Goal: Task Accomplishment & Management: Manage account settings

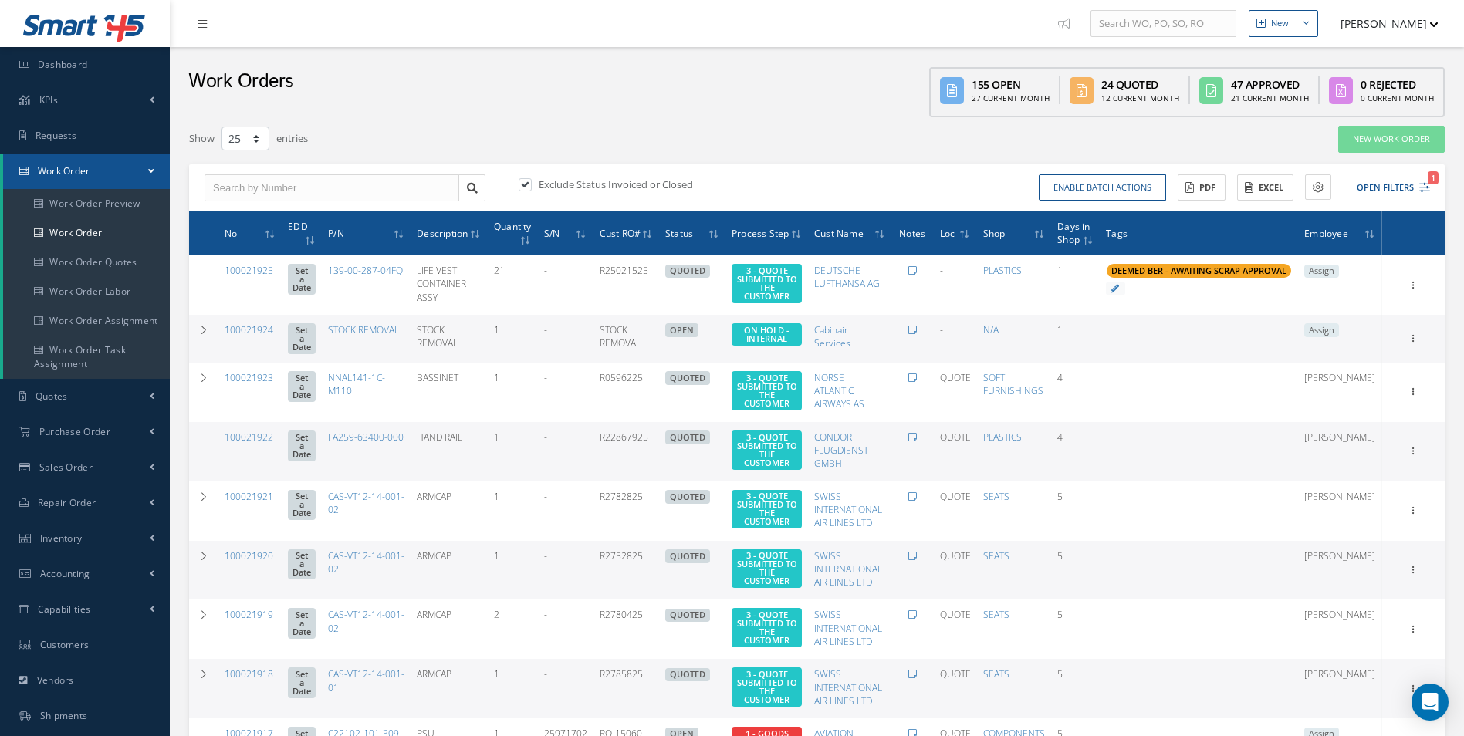
select select "25"
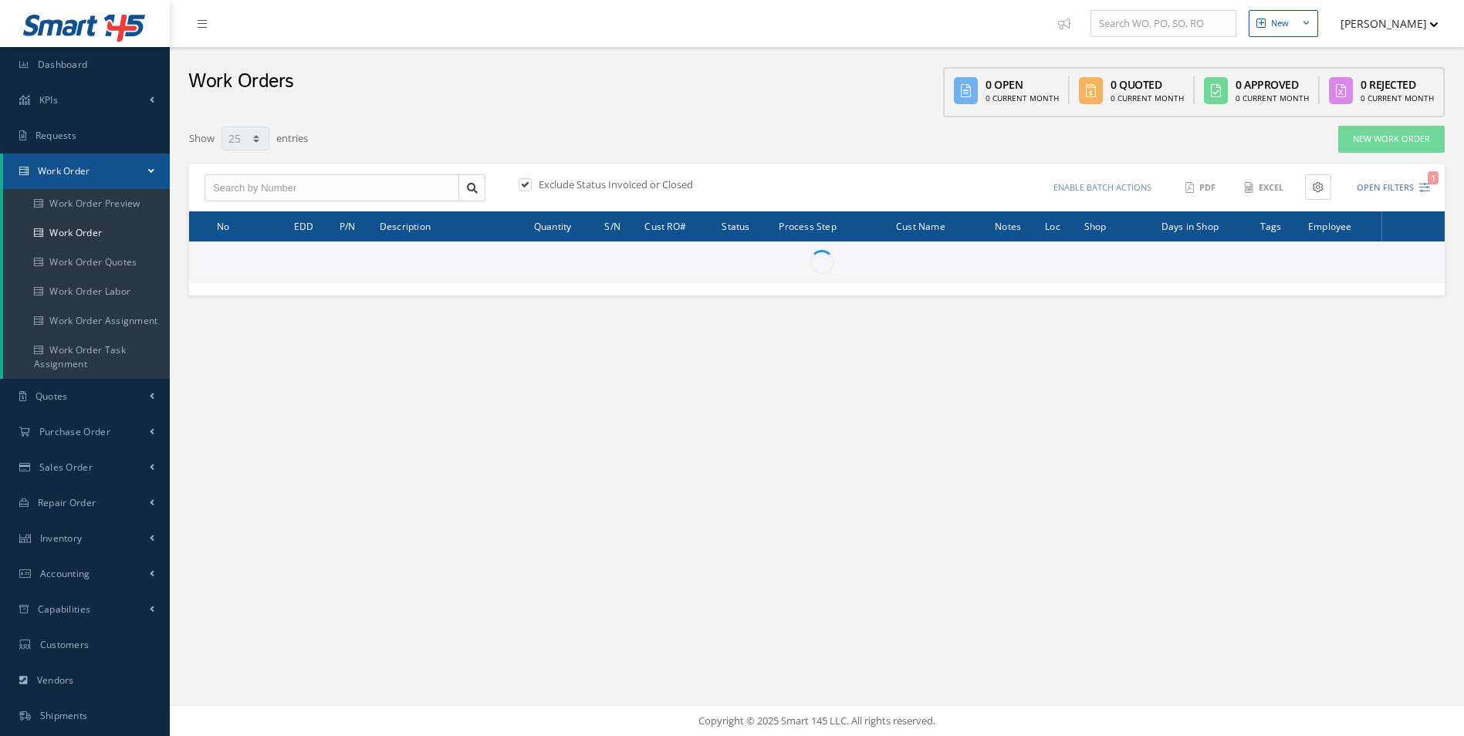
select select "25"
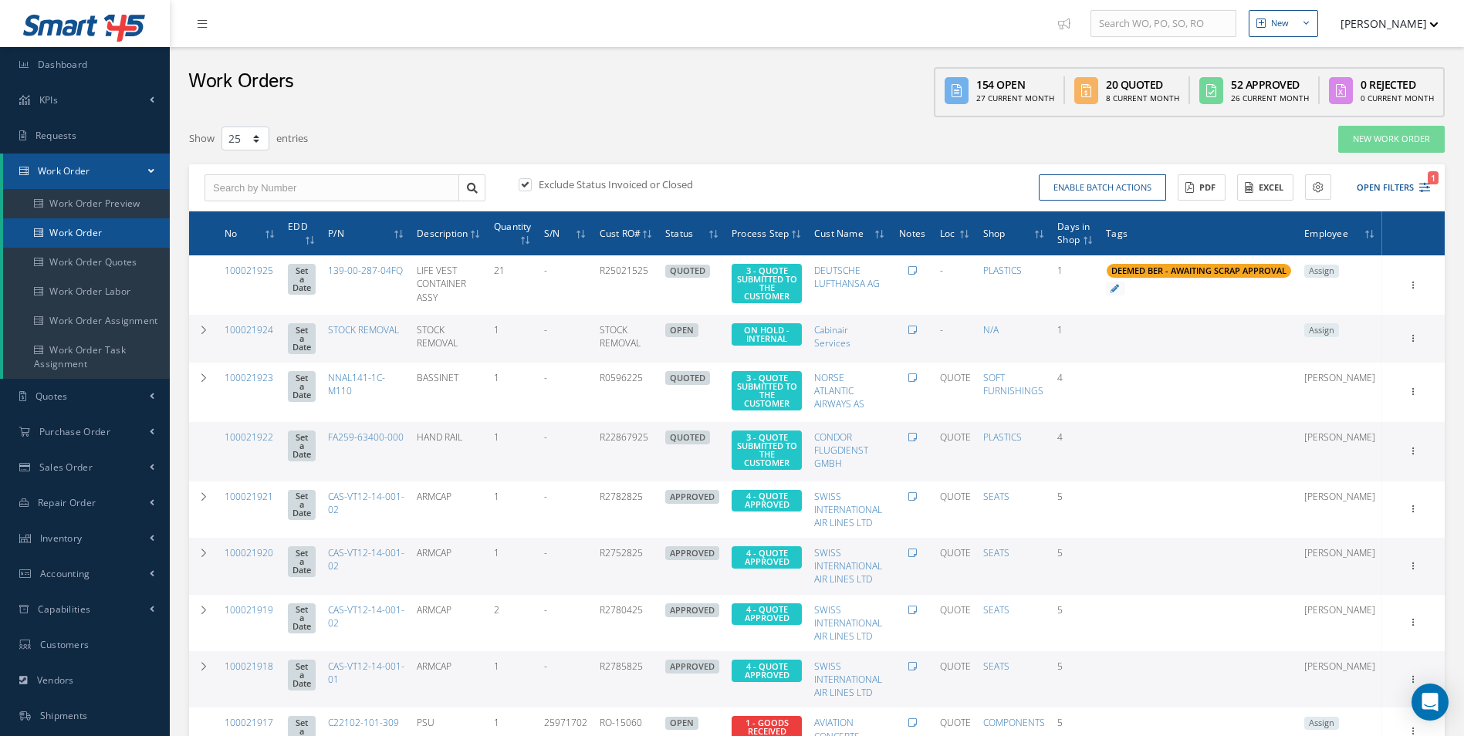
click at [100, 235] on link "Work Order" at bounding box center [86, 232] width 167 height 29
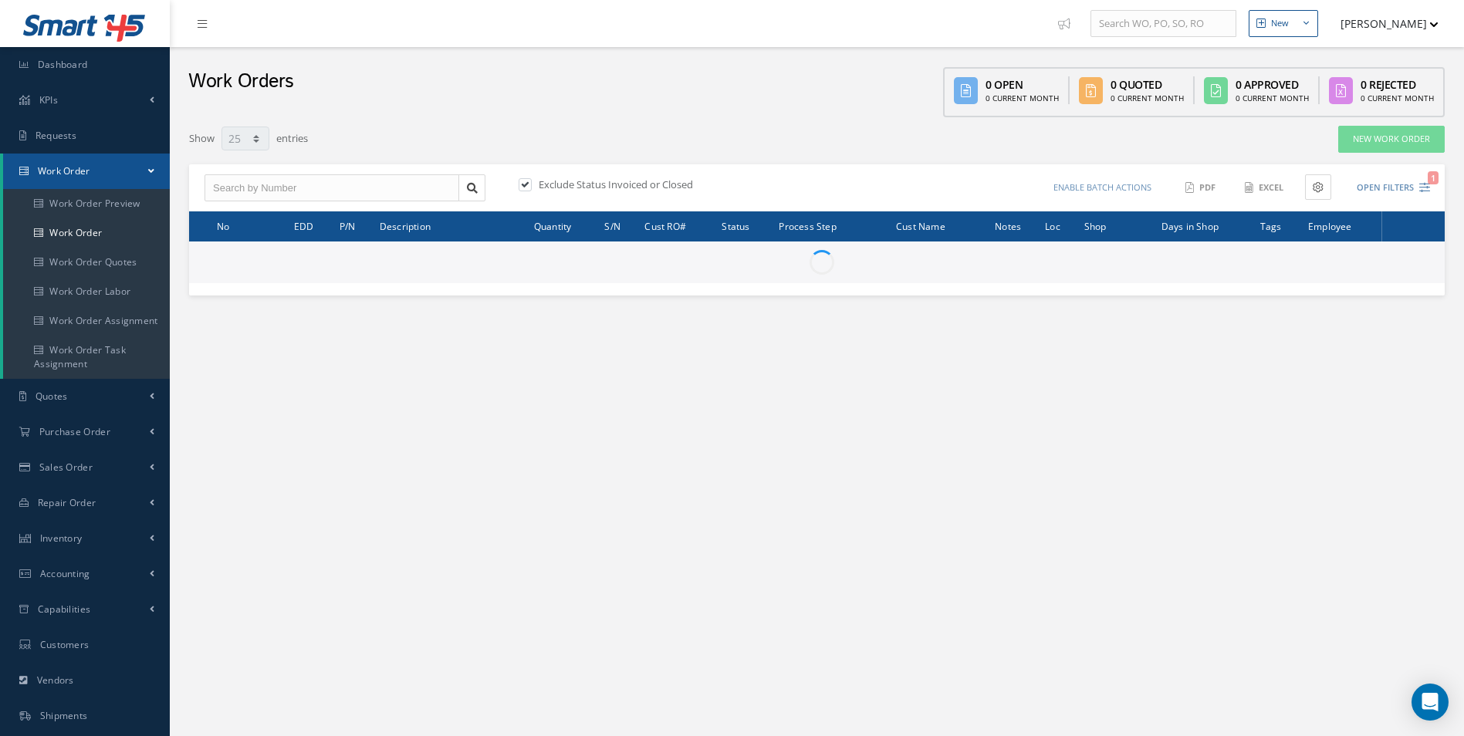
select select "25"
type input "All Work Request"
type input "All Work Performed"
type input "All Status"
type input "WO Part Status"
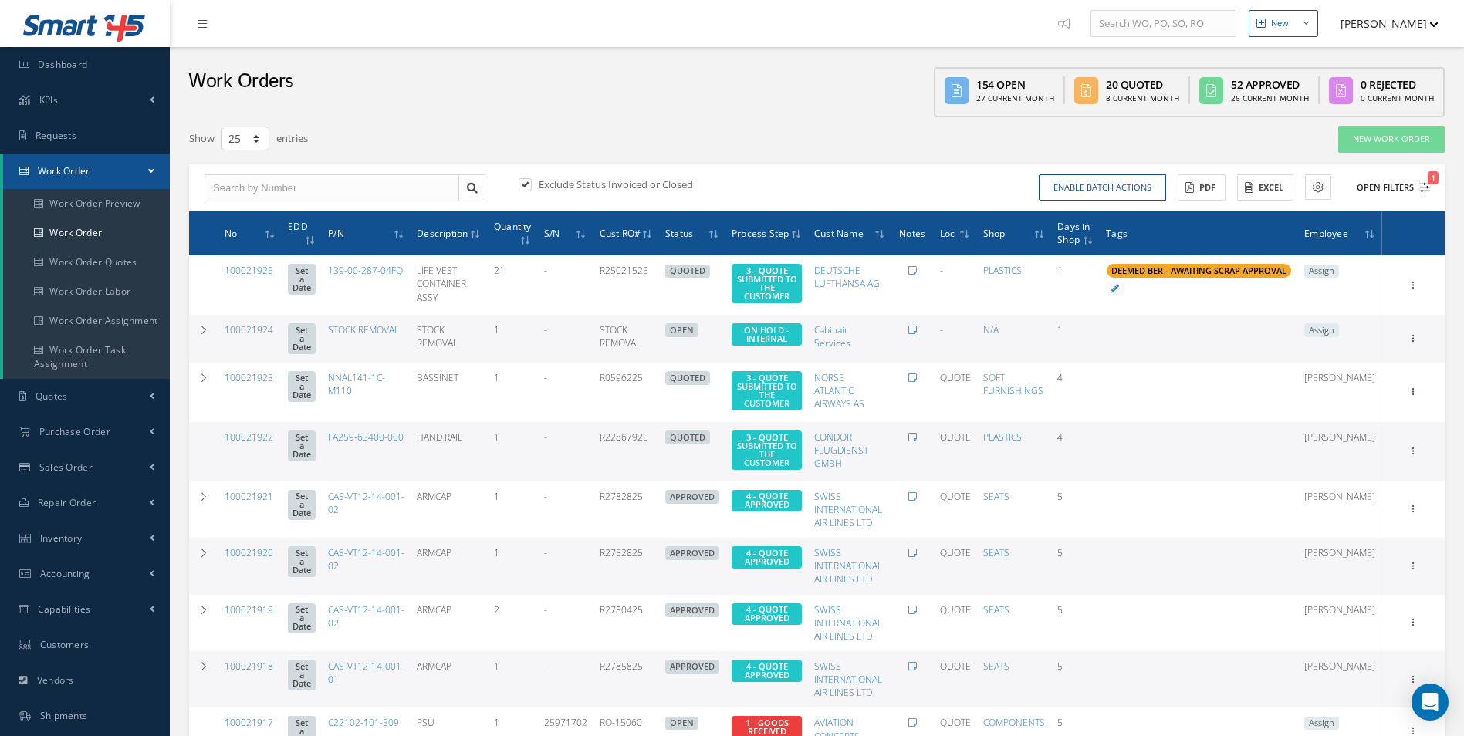
click at [1429, 192] on div "Enable batch actions Update Work Orders Close Work Orders ACTIONS Receive Payme…" at bounding box center [1126, 187] width 618 height 27
click at [1427, 187] on icon "1" at bounding box center [1424, 187] width 11 height 11
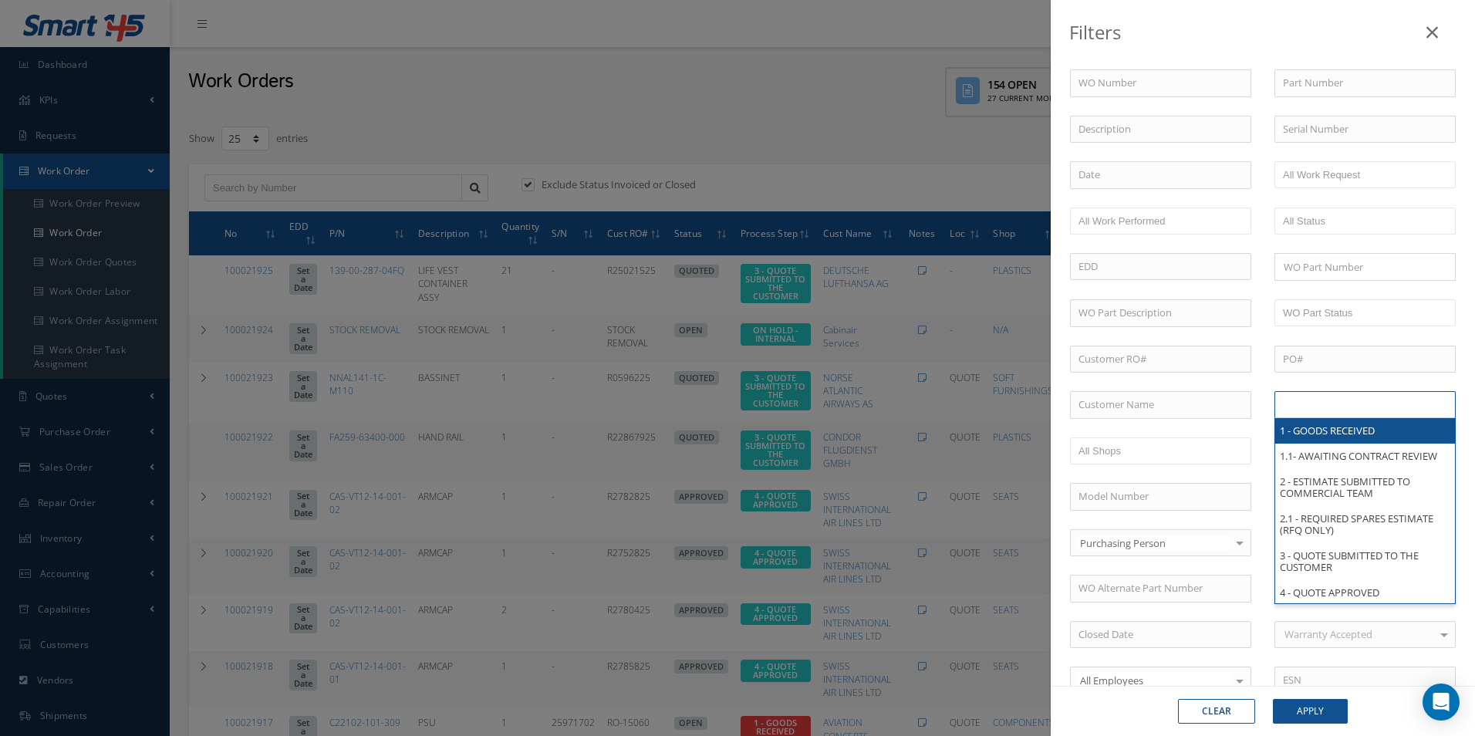
click at [1325, 402] on input "text" at bounding box center [1332, 404] width 98 height 19
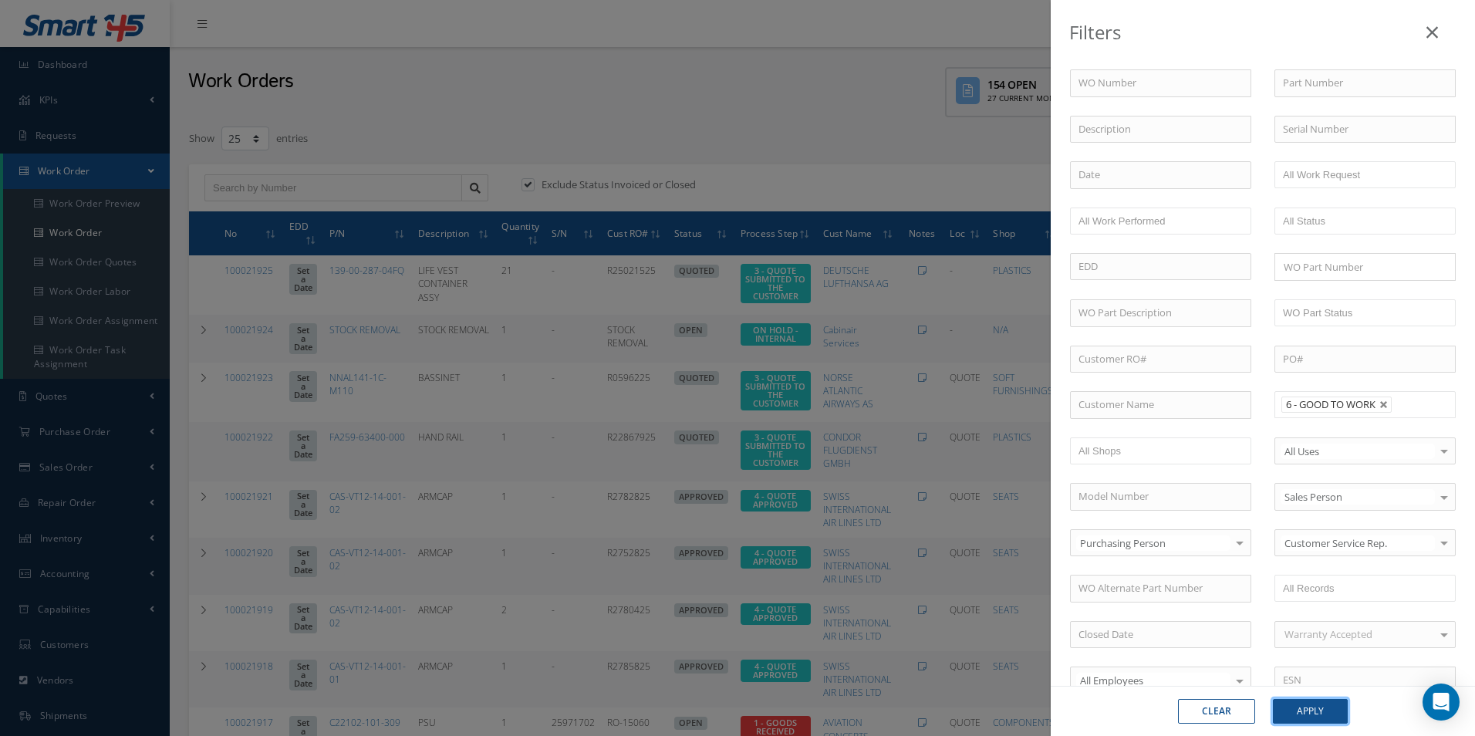
click at [1305, 707] on button "Apply" at bounding box center [1310, 711] width 75 height 25
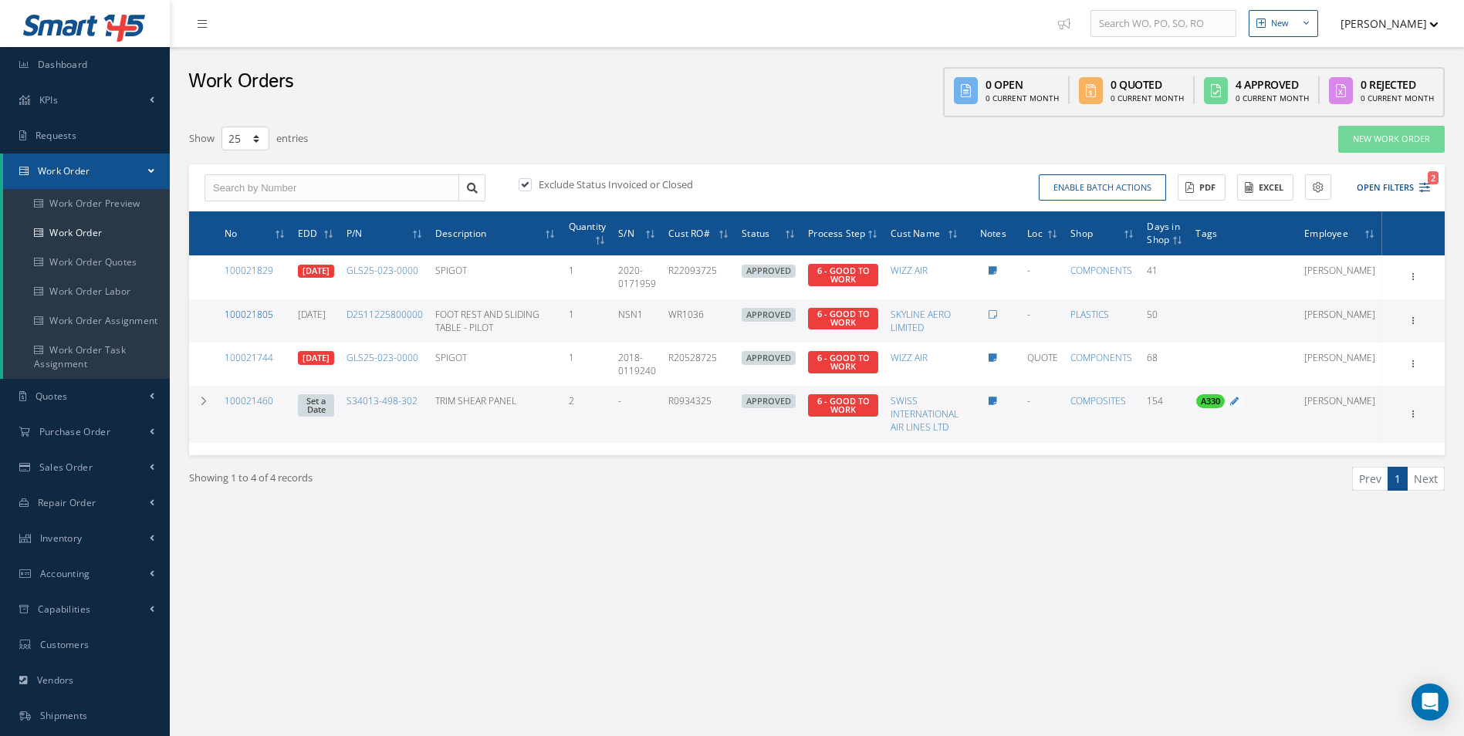
click at [257, 316] on link "100021805" at bounding box center [249, 314] width 49 height 13
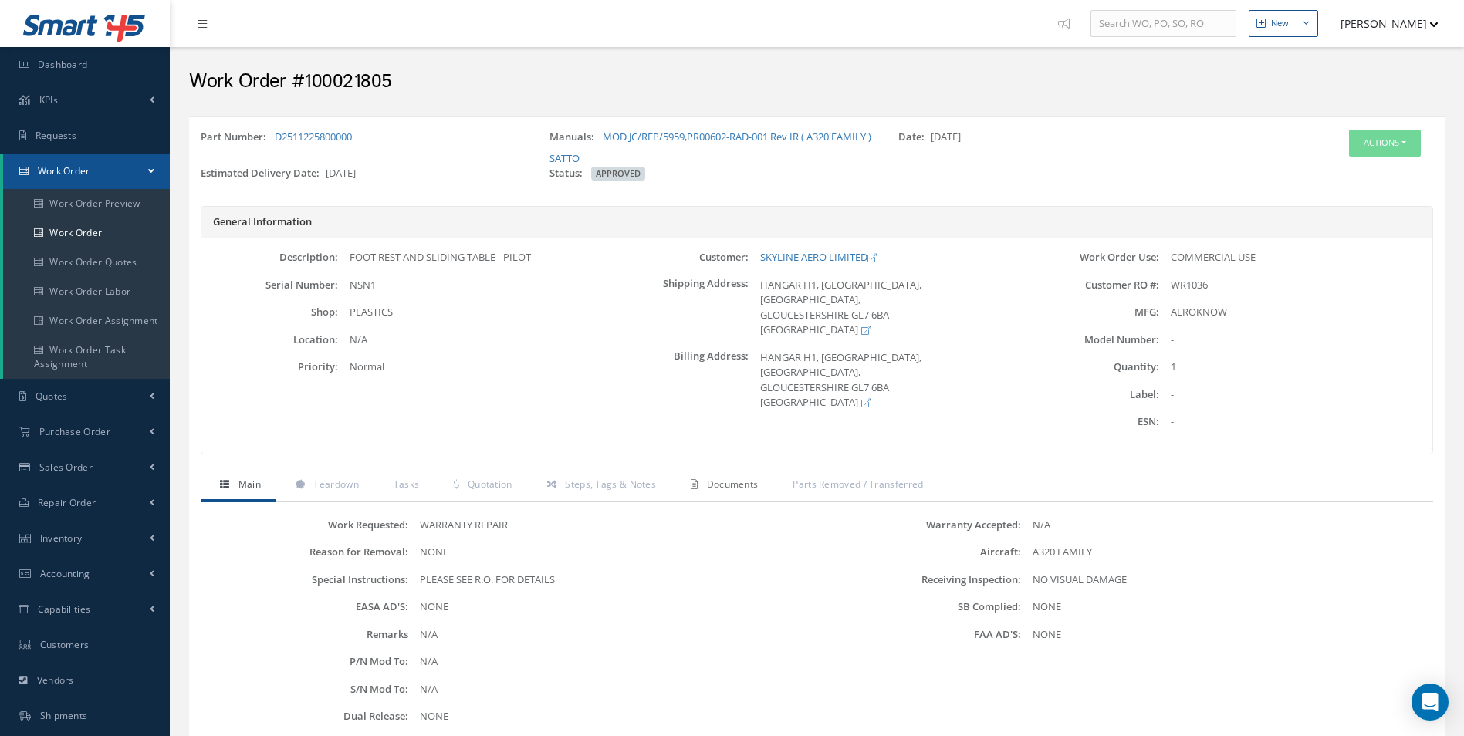
click at [738, 491] on link "Documents" at bounding box center [722, 486] width 102 height 32
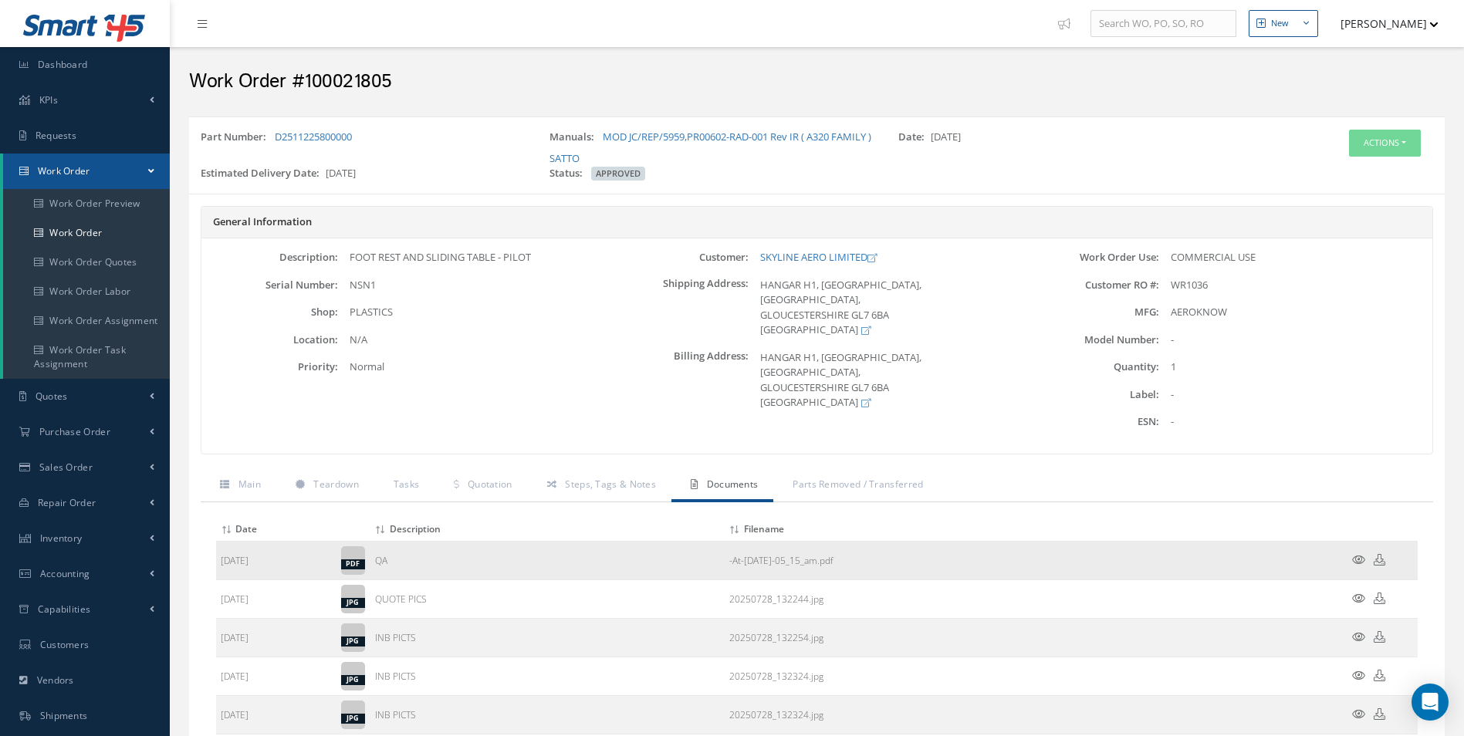
click at [1363, 554] on icon at bounding box center [1358, 560] width 13 height 12
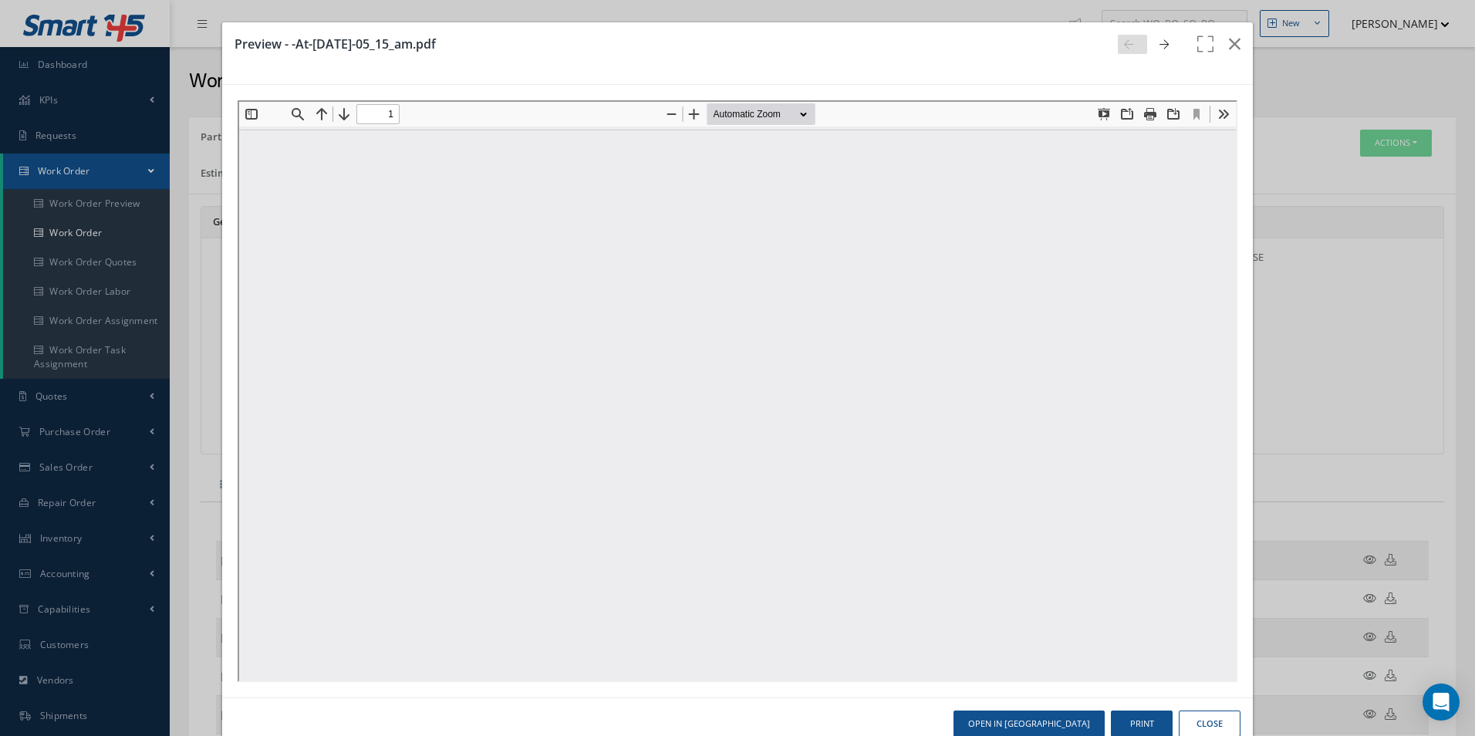
type input "0"
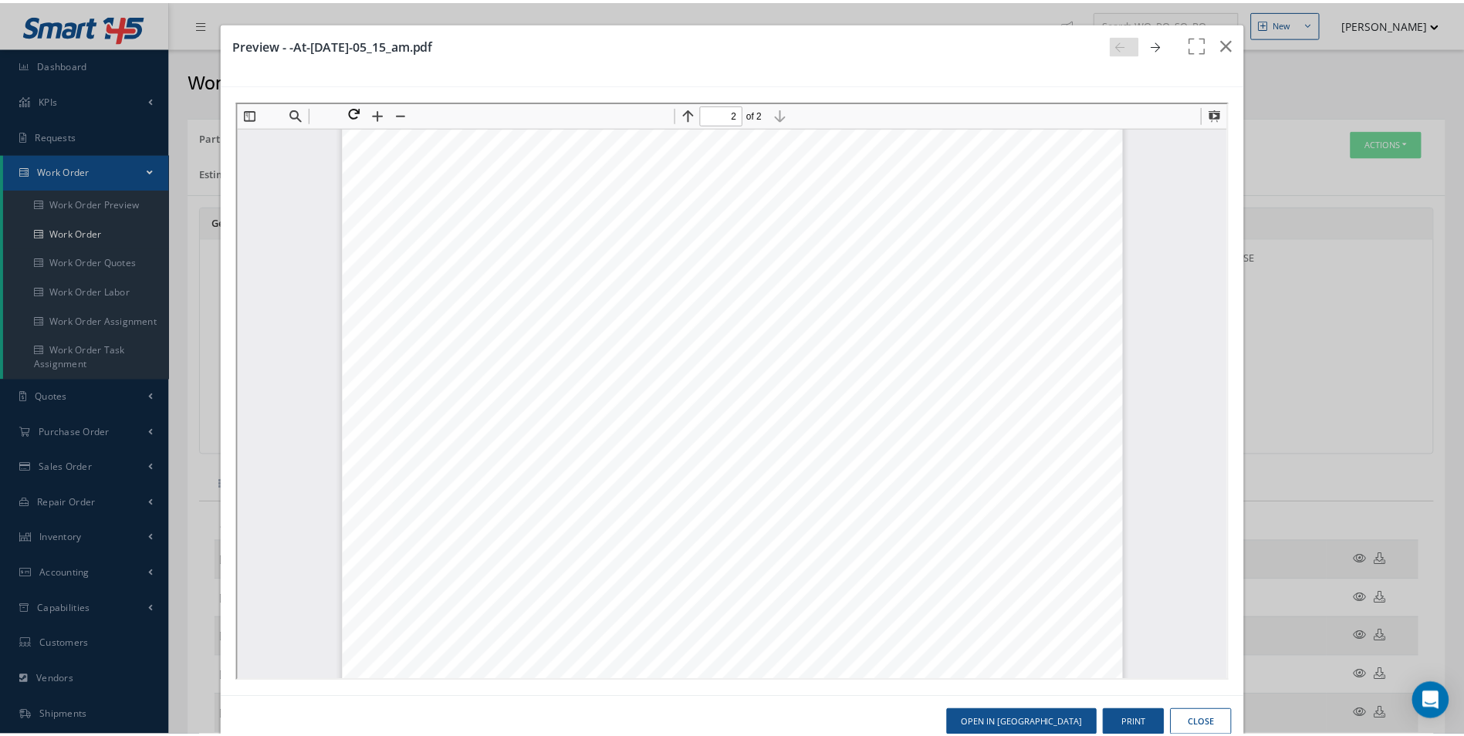
scroll to position [702, 0]
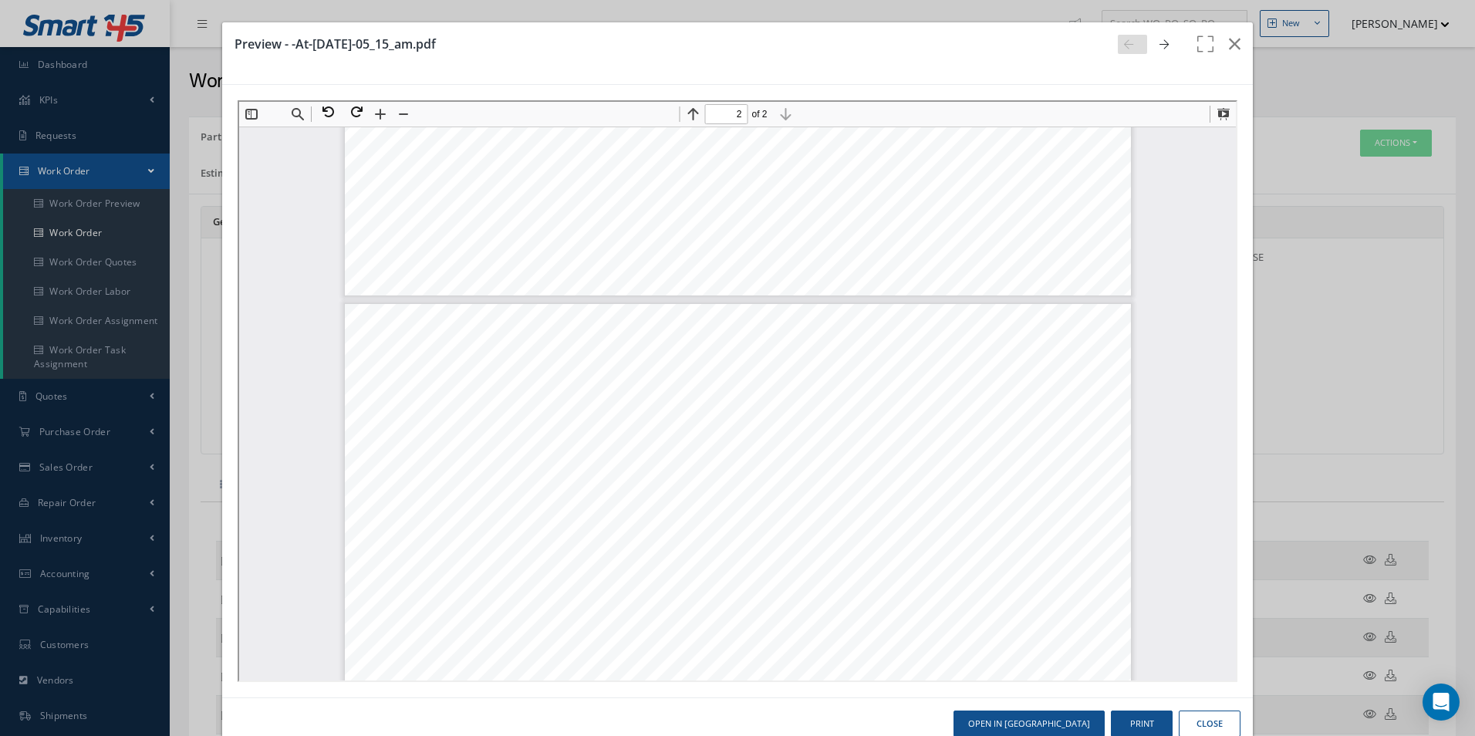
type input "1"
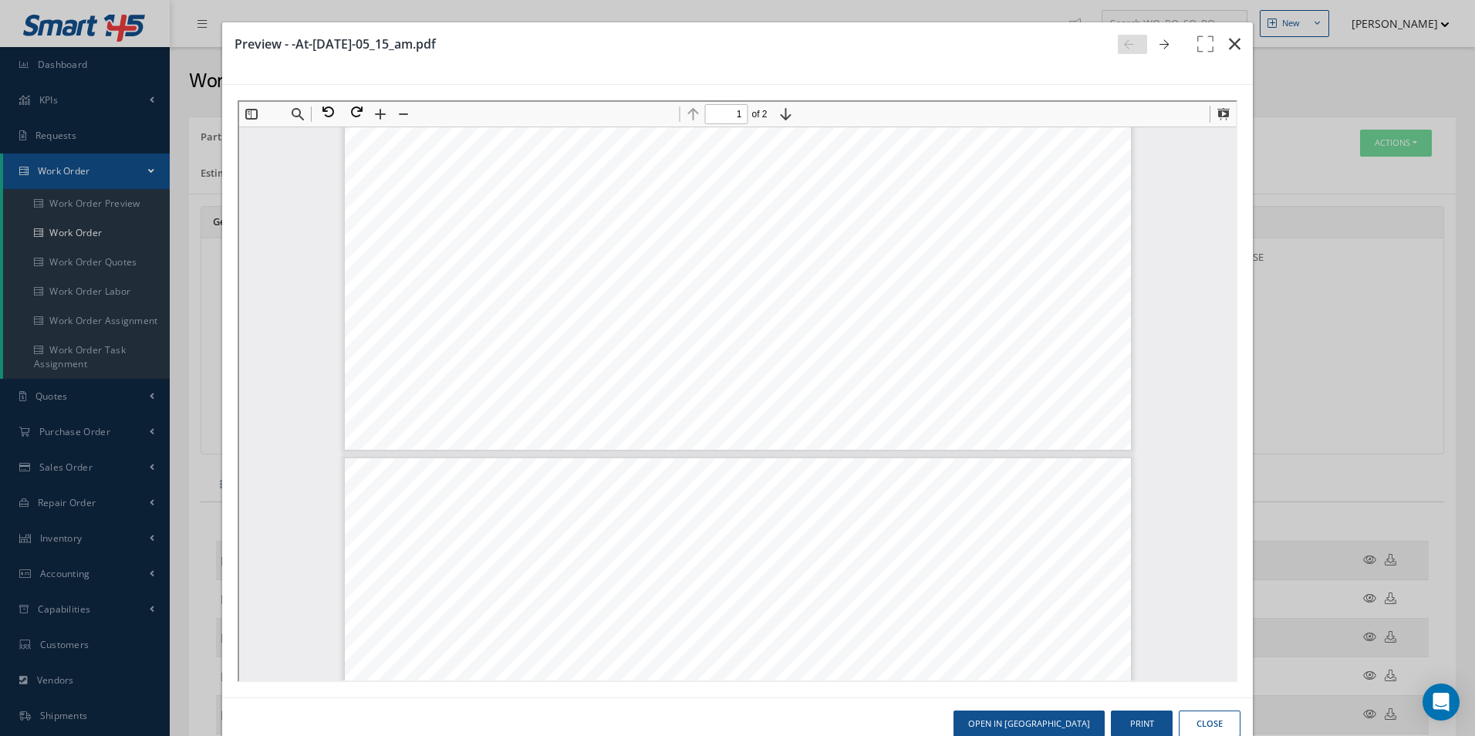
click at [1223, 55] on button "button" at bounding box center [1235, 43] width 36 height 43
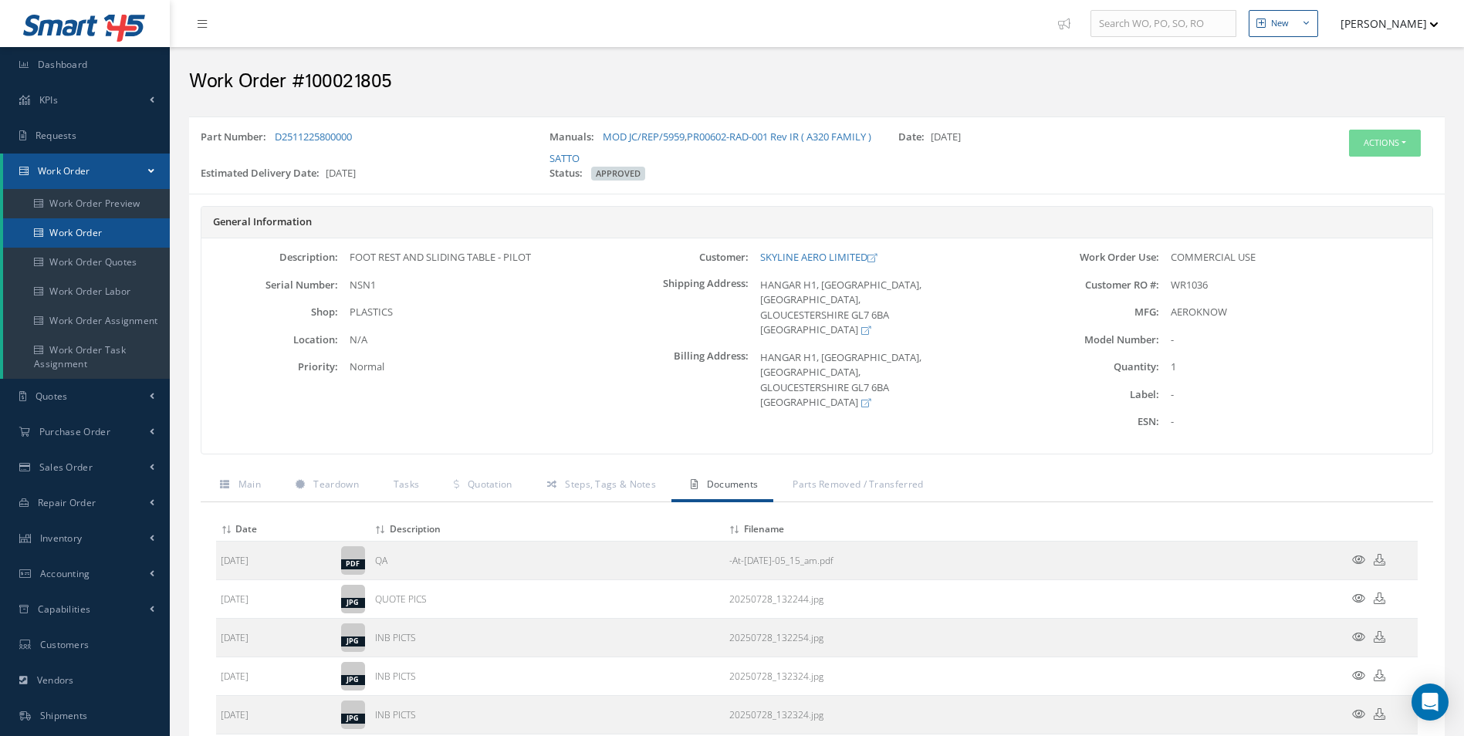
click at [85, 237] on link "Work Order" at bounding box center [86, 232] width 167 height 29
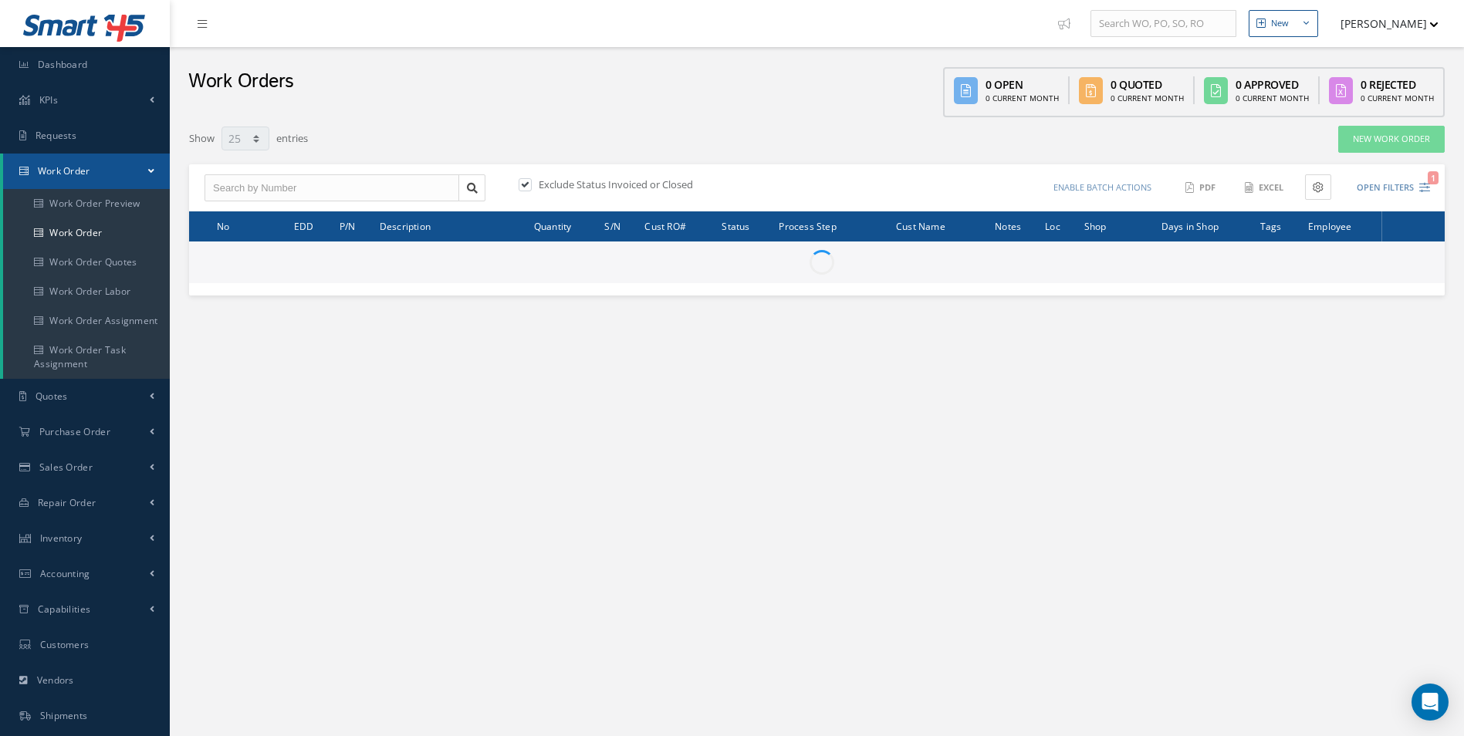
select select "25"
